Goal: Task Accomplishment & Management: Use online tool/utility

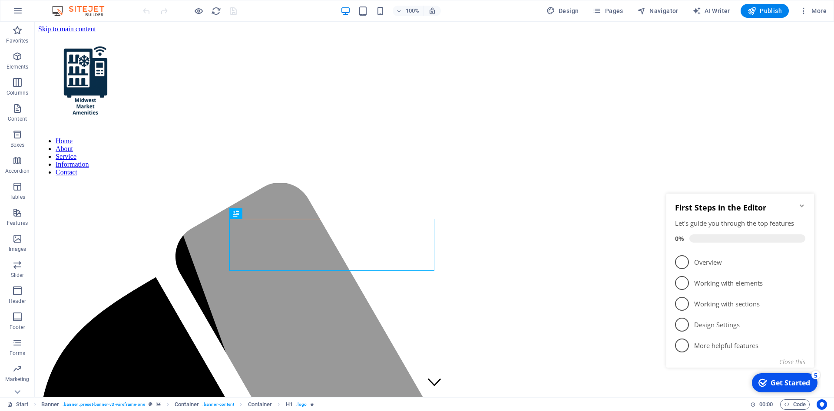
click at [802, 204] on icon "Minimize checklist" at bounding box center [802, 205] width 7 height 7
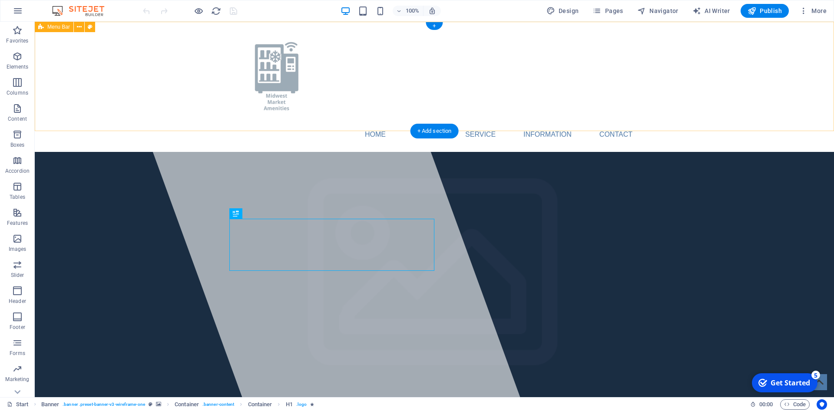
click at [611, 124] on nav "Home About Service Information Contact" at bounding box center [434, 134] width 410 height 21
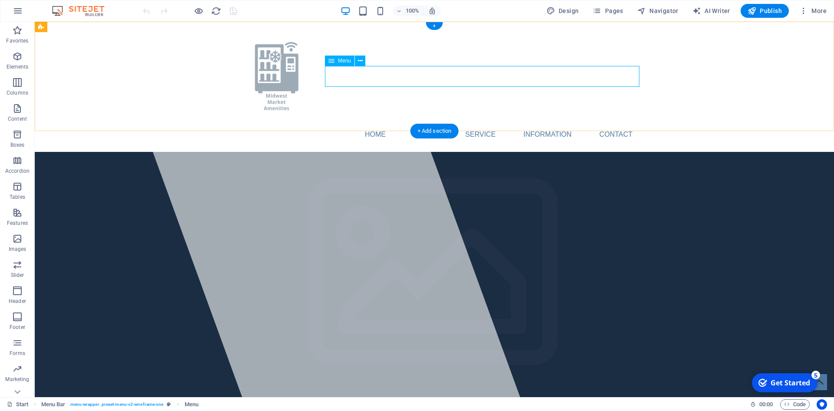
click at [619, 124] on nav "Home About Service Information Contact" at bounding box center [434, 134] width 410 height 21
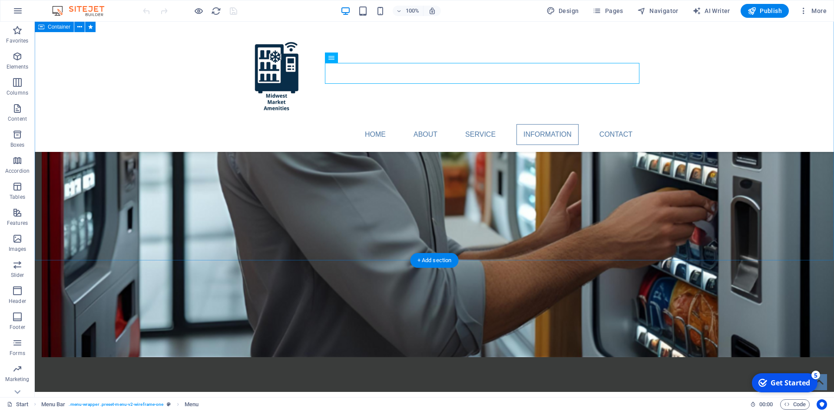
scroll to position [1241, 0]
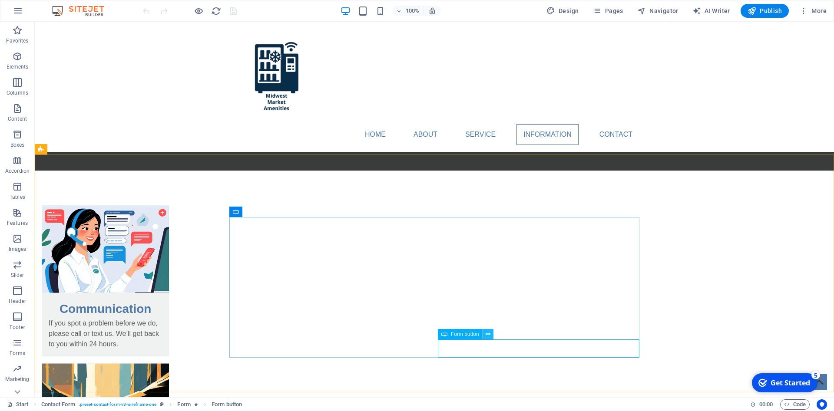
click at [487, 333] on icon at bounding box center [488, 334] width 5 height 9
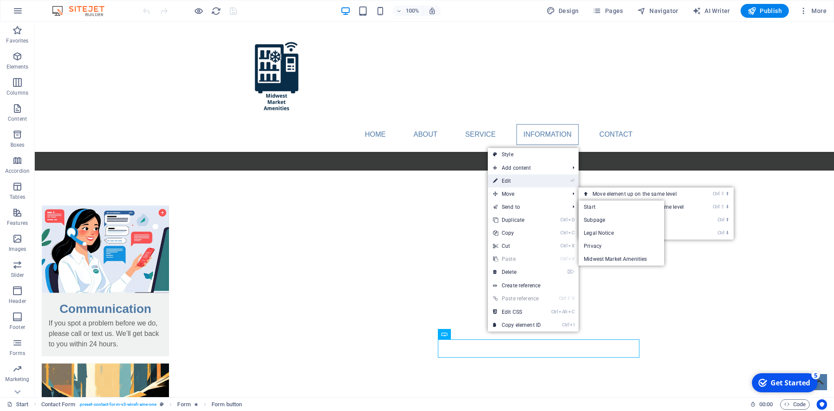
click at [509, 180] on link "⏎ Edit" at bounding box center [517, 181] width 58 height 13
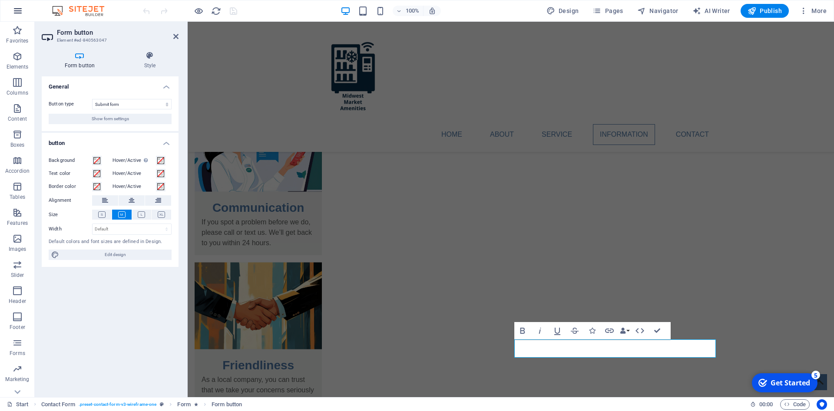
click at [16, 11] on icon "button" at bounding box center [18, 11] width 10 height 10
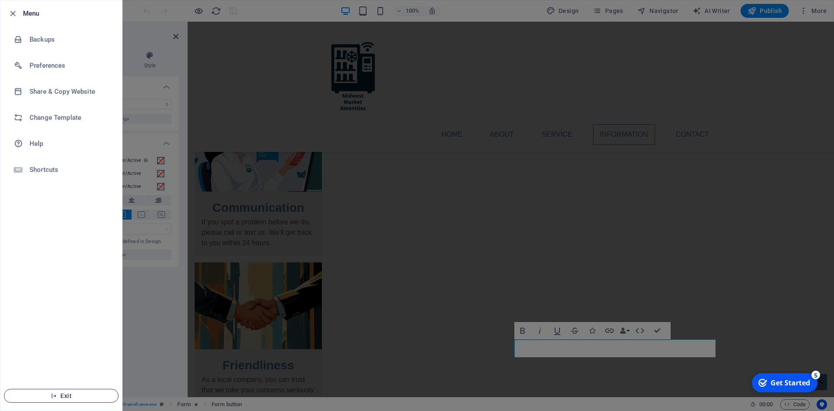
click at [66, 397] on span "Exit" at bounding box center [61, 396] width 100 height 7
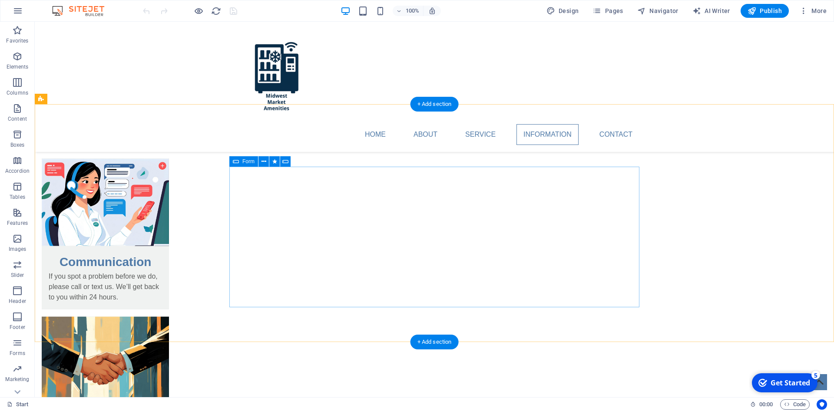
scroll to position [1267, 0]
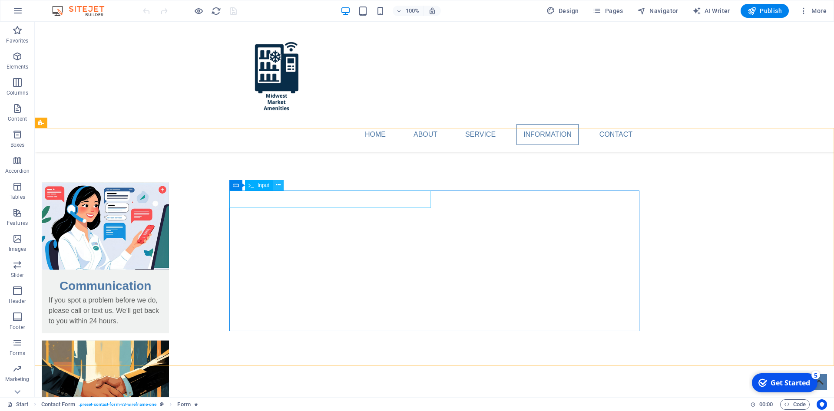
click at [278, 186] on icon at bounding box center [278, 185] width 5 height 9
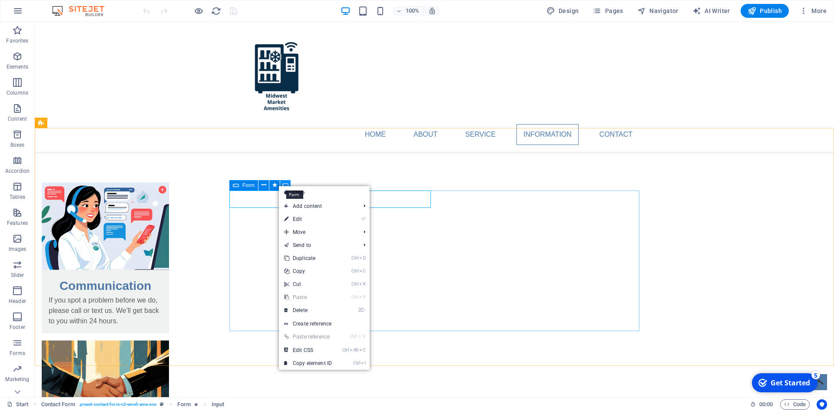
click at [285, 184] on icon at bounding box center [285, 185] width 6 height 9
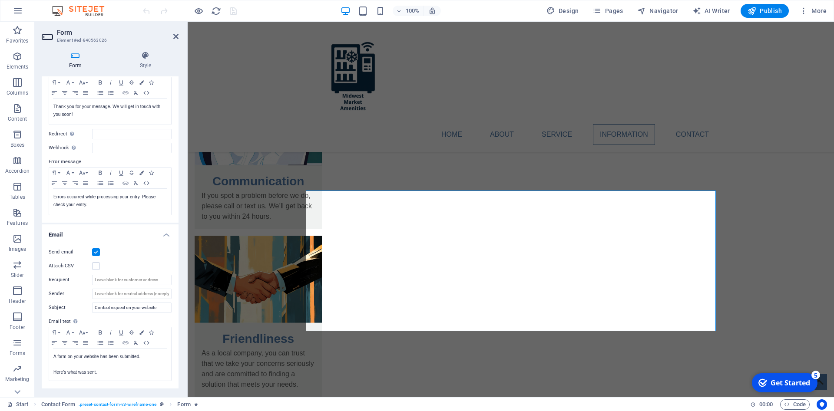
scroll to position [78, 0]
click at [113, 276] on input "Recipient" at bounding box center [132, 276] width 80 height 10
click at [115, 276] on input "Recipient" at bounding box center [132, 276] width 80 height 10
type input "[EMAIL_ADDRESS][DOMAIN_NAME]"
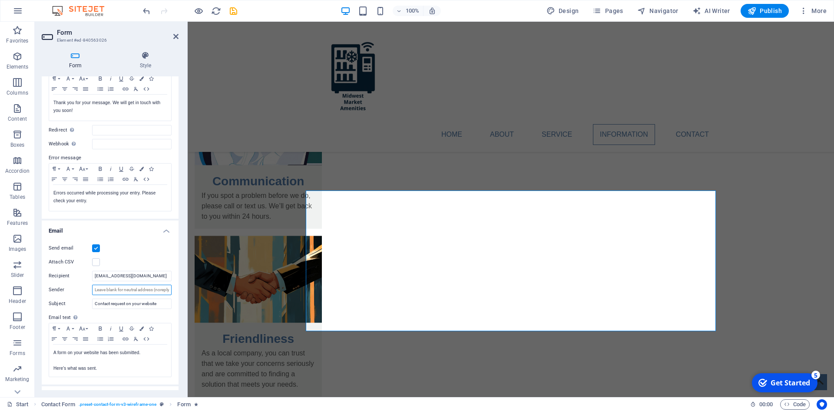
click at [100, 288] on input "Sender" at bounding box center [132, 290] width 80 height 10
click at [125, 291] on input "form@midwestmarketamenities.com" at bounding box center [132, 290] width 80 height 10
drag, startPoint x: 120, startPoint y: 290, endPoint x: 135, endPoint y: 290, distance: 15.2
click at [135, 290] on input "form@midwestmarketamenities.com" at bounding box center [132, 290] width 80 height 10
type input "form@midwestmarketamenities.com"
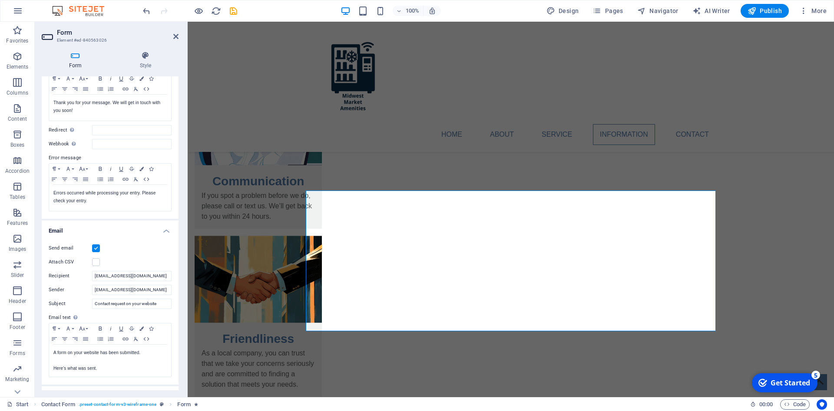
click at [83, 285] on label "Sender" at bounding box center [70, 290] width 43 height 10
click at [92, 285] on input "form@midwestmarketamenities.com" at bounding box center [132, 290] width 80 height 10
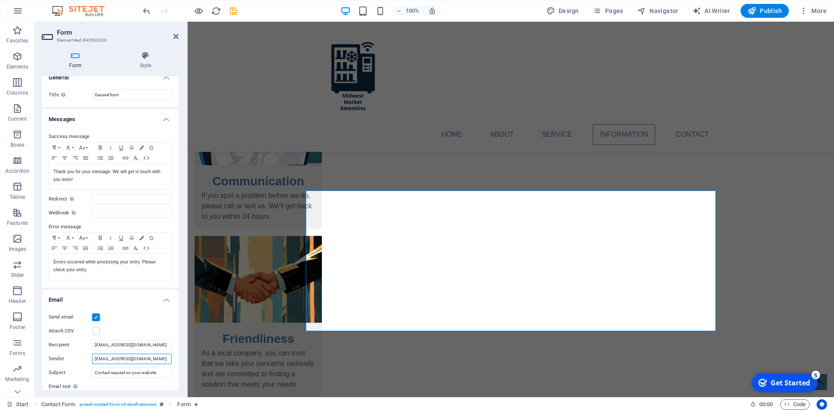
scroll to position [0, 0]
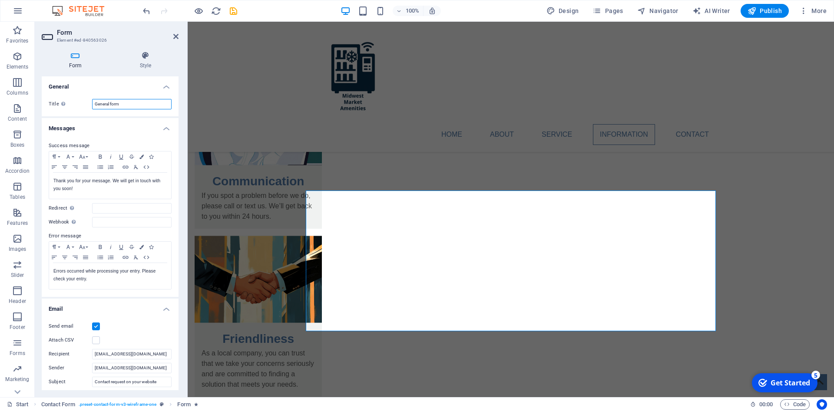
click at [101, 103] on input "General form" at bounding box center [132, 104] width 80 height 10
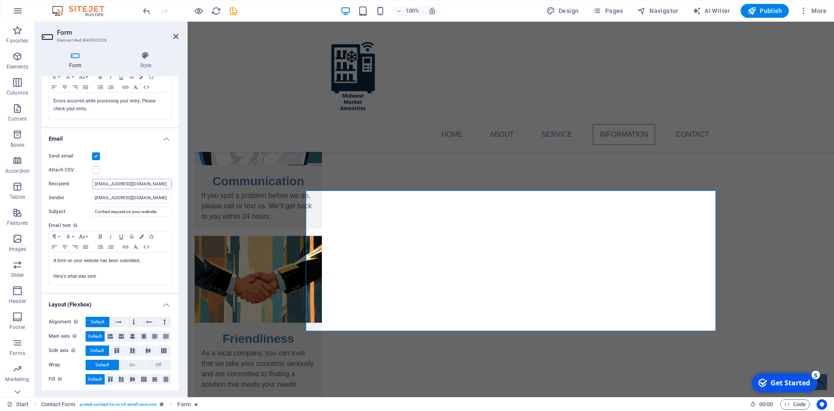
scroll to position [172, 0]
type input "Contact form"
click at [762, 12] on span "Publish" at bounding box center [765, 11] width 34 height 9
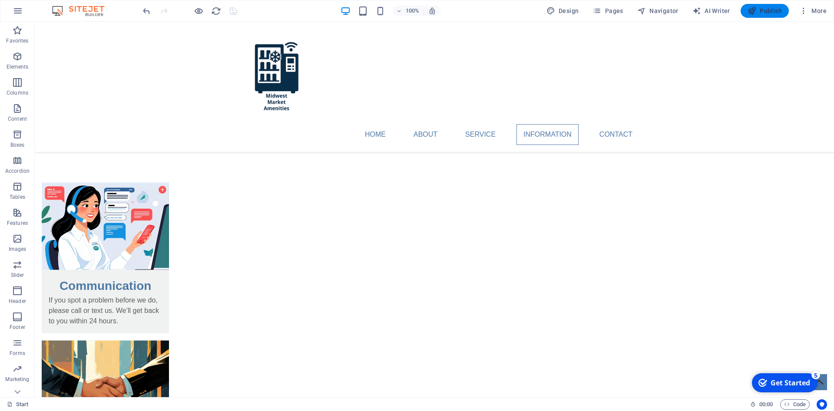
click at [762, 9] on span "Publish" at bounding box center [765, 11] width 34 height 9
